Goal: Find specific page/section: Find specific page/section

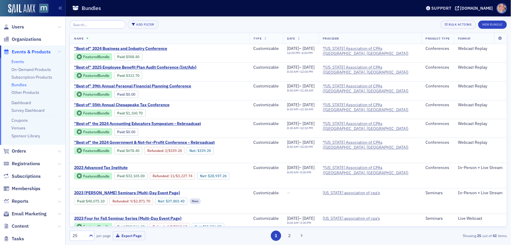
click at [17, 61] on link "Events" at bounding box center [17, 61] width 13 height 5
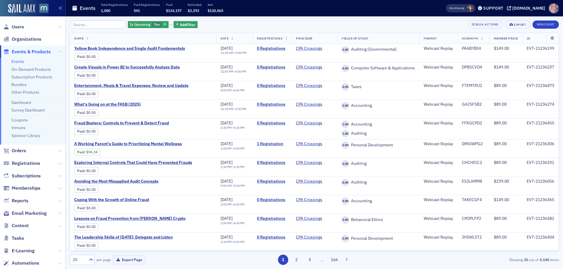
drag, startPoint x: 370, startPoint y: 3, endPoint x: 104, endPoint y: 22, distance: 266.5
click at [96, 26] on input "search" at bounding box center [98, 25] width 56 height 8
click at [101, 26] on input "search" at bounding box center [98, 25] width 56 height 8
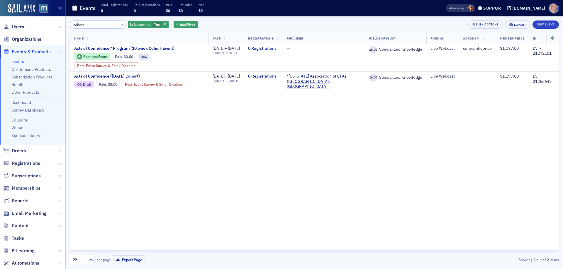
type input "cohort"
drag, startPoint x: 115, startPoint y: 25, endPoint x: 58, endPoint y: 18, distance: 57.3
click at [120, 25] on button "×" at bounding box center [122, 24] width 5 height 5
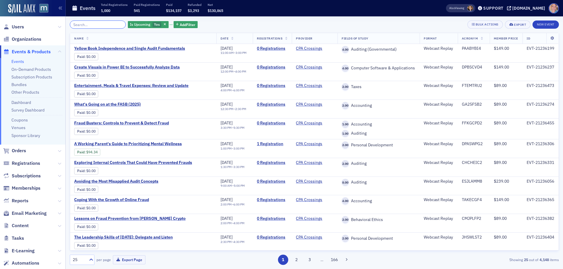
click at [88, 24] on input "search" at bounding box center [98, 25] width 56 height 8
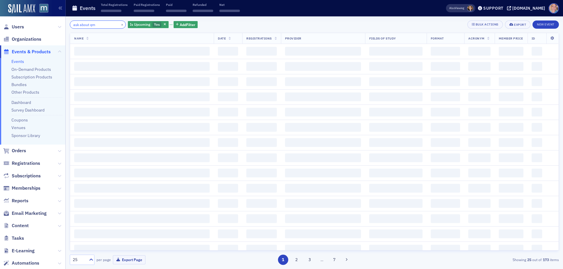
type input "ask about qm"
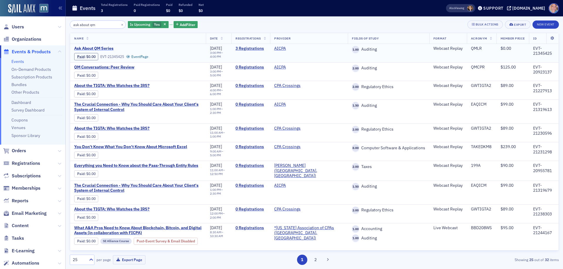
click at [100, 48] on span "Ask About QM Series" at bounding box center [123, 48] width 98 height 5
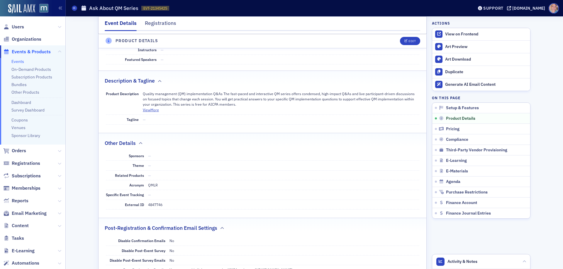
scroll to position [293, 0]
